Goal: Find specific page/section: Find specific page/section

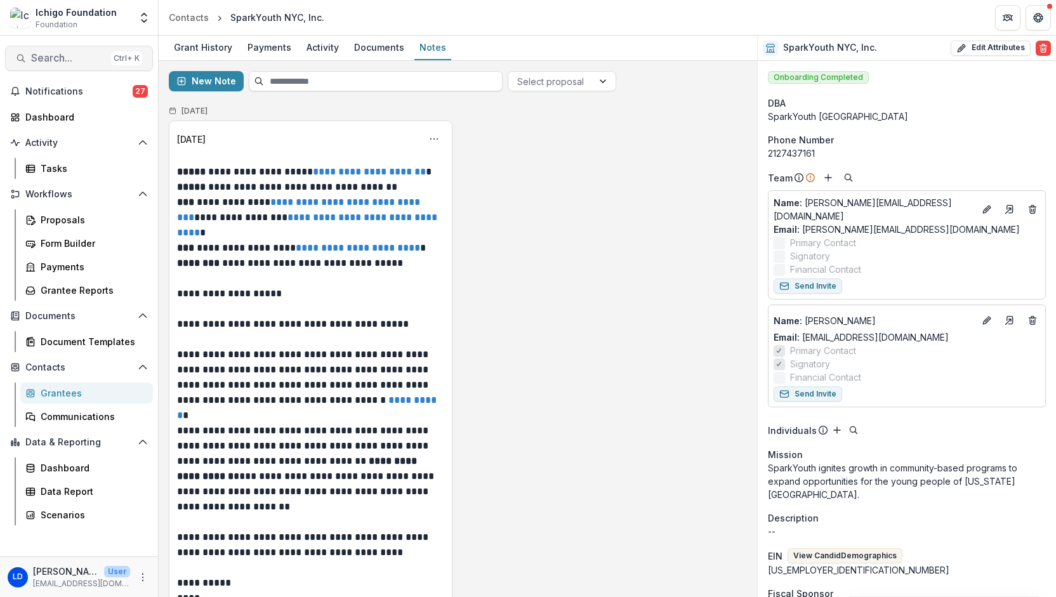
click at [51, 60] on span "Search..." at bounding box center [68, 58] width 75 height 12
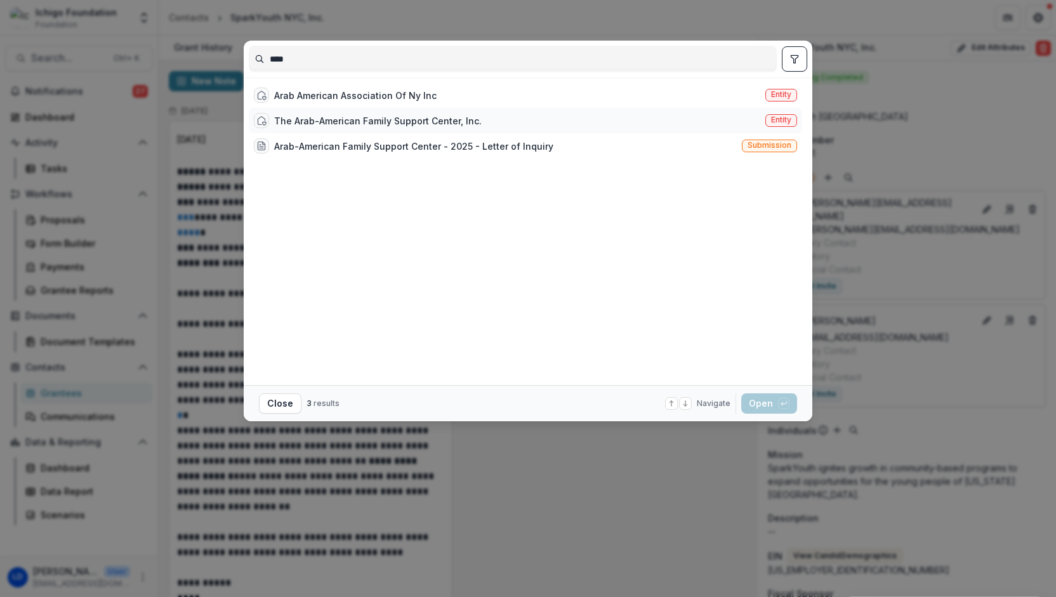
type input "****"
click at [320, 124] on div "The Arab-American Family Support Center, Inc." at bounding box center [378, 120] width 208 height 13
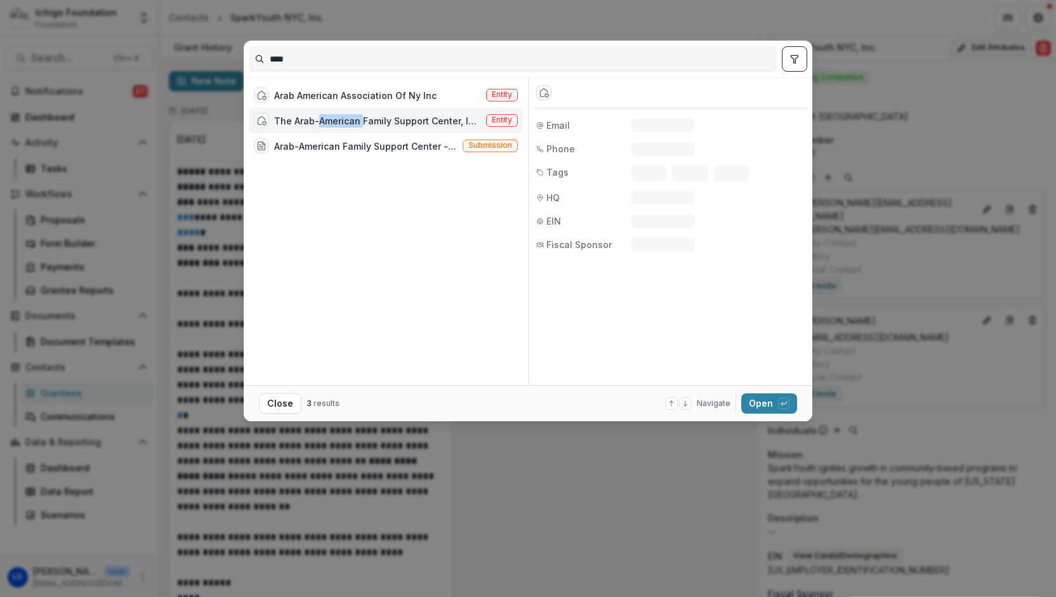
click at [320, 124] on div "The Arab-American Family Support Center, Inc." at bounding box center [377, 120] width 207 height 13
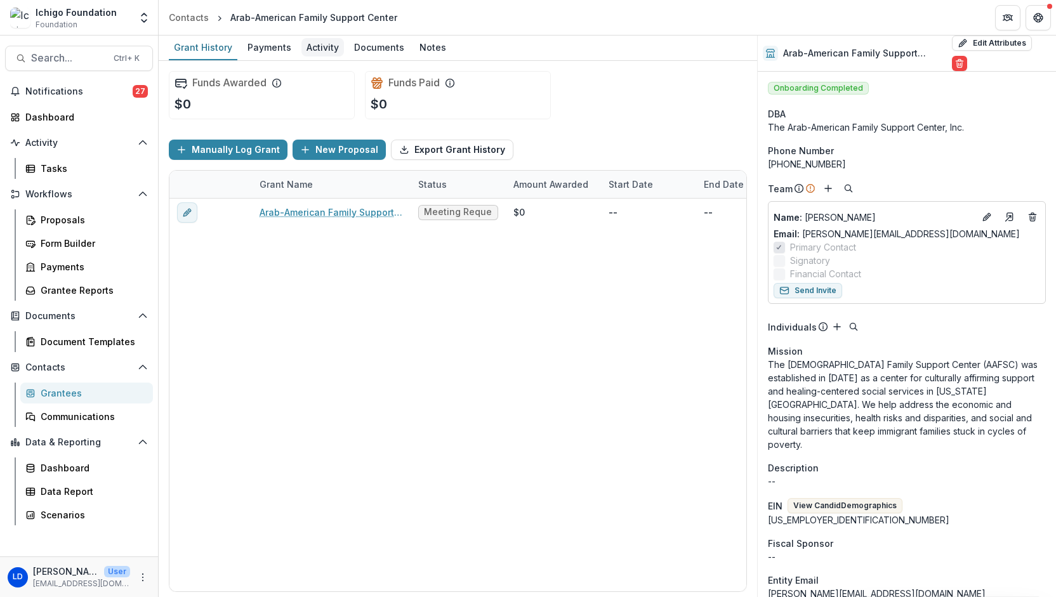
click at [320, 46] on div "Activity" at bounding box center [323, 47] width 43 height 18
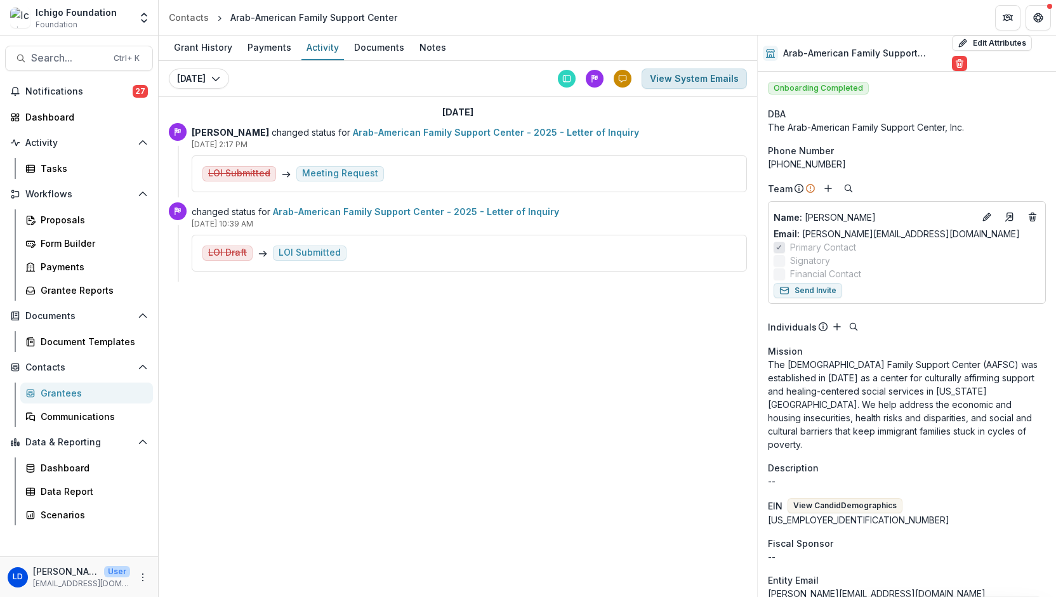
click at [703, 81] on button "View System Emails" at bounding box center [694, 79] width 105 height 20
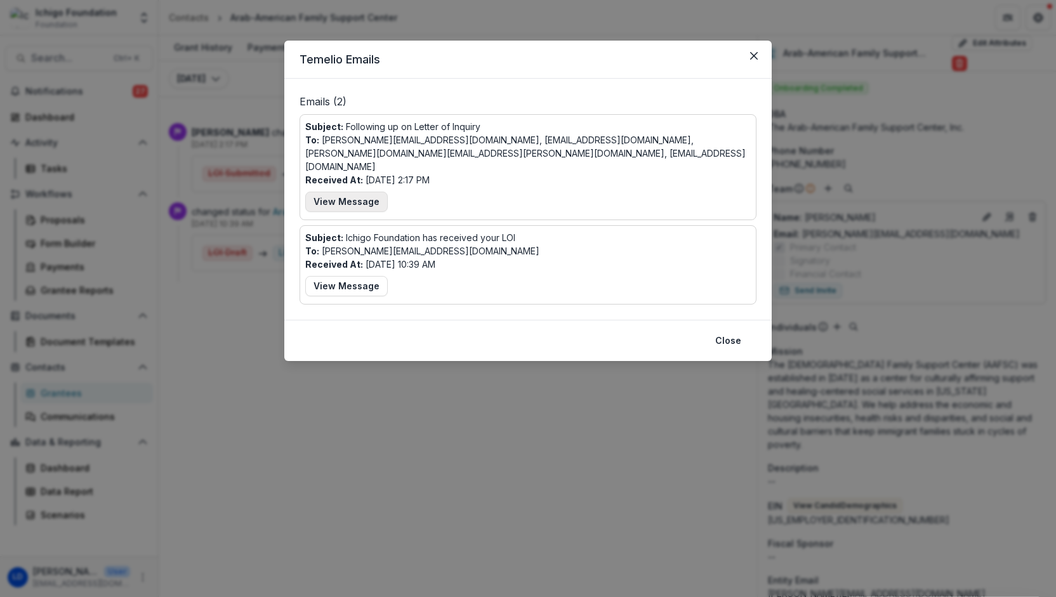
click at [364, 192] on button "View Message" at bounding box center [346, 202] width 83 height 20
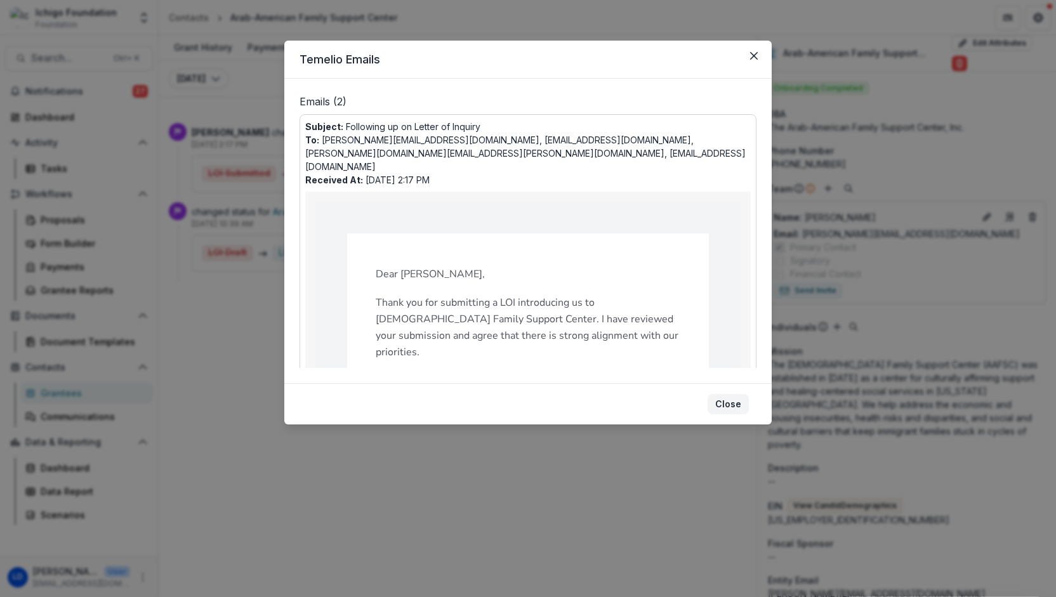
click at [739, 404] on button "Close" at bounding box center [728, 404] width 41 height 20
